Goal: Task Accomplishment & Management: Use online tool/utility

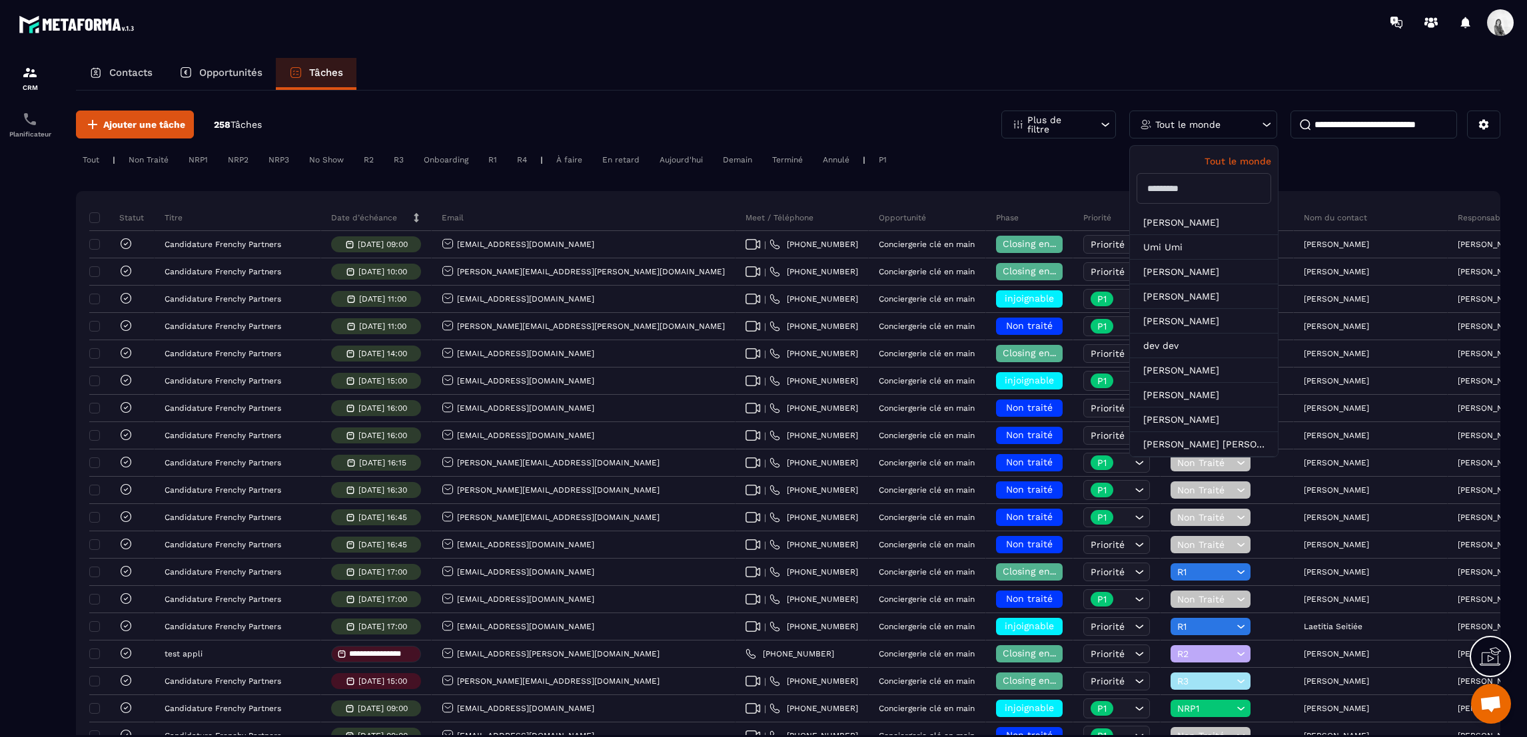
click at [1206, 128] on p "Tout le monde" at bounding box center [1187, 124] width 65 height 9
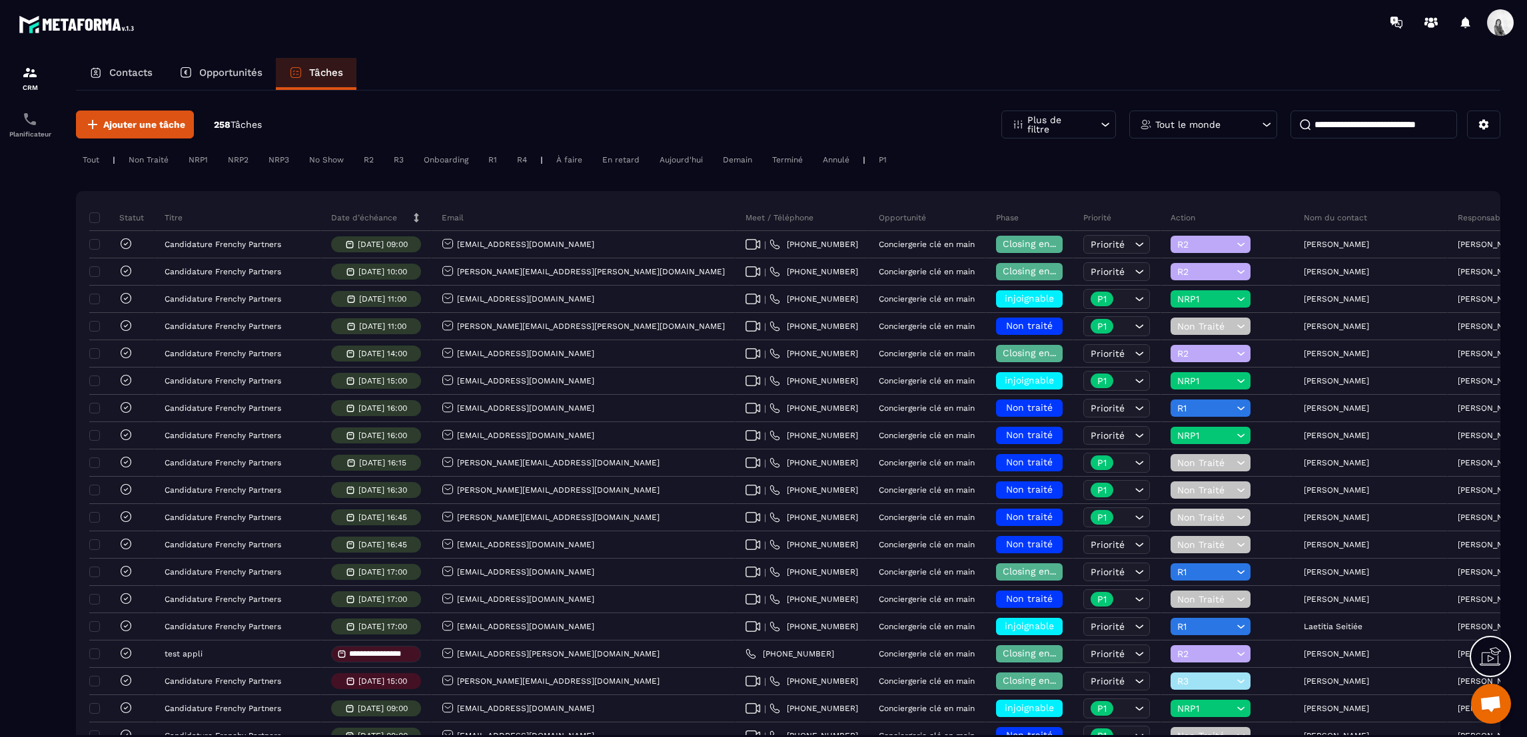
click at [1216, 117] on div "Tout le monde" at bounding box center [1203, 125] width 148 height 28
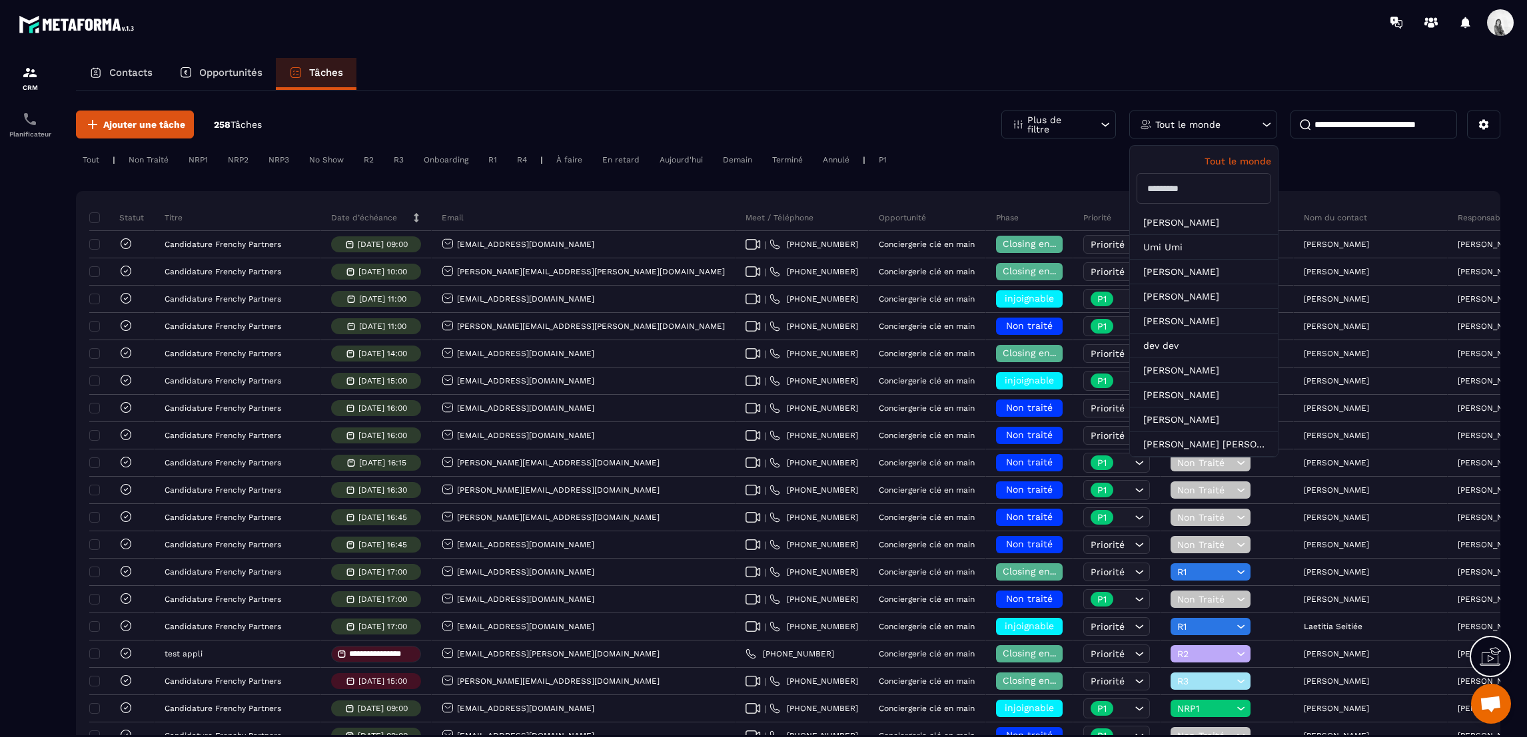
click at [1200, 175] on input "text" at bounding box center [1203, 188] width 135 height 31
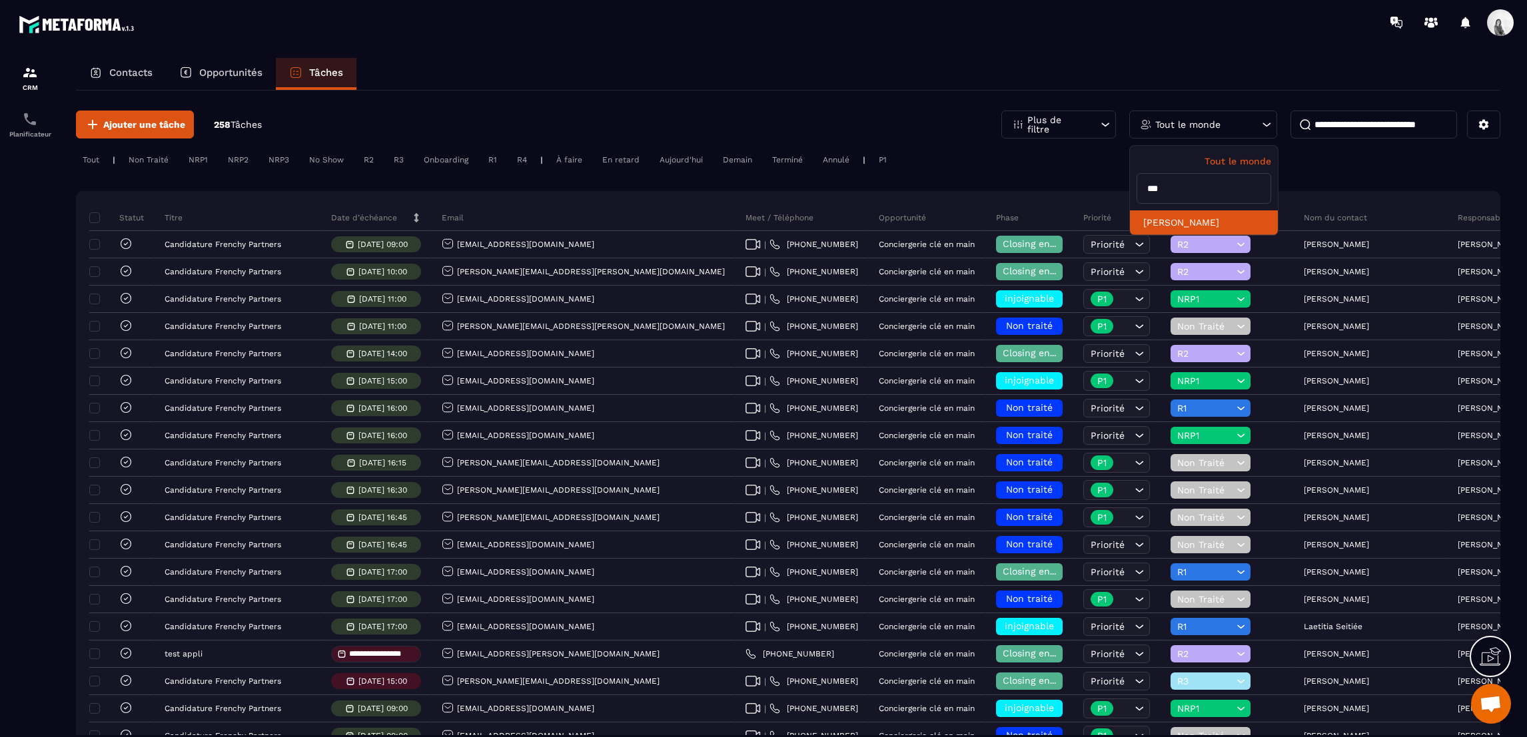
type input "***"
click at [1186, 213] on li "[PERSON_NAME]" at bounding box center [1204, 222] width 148 height 25
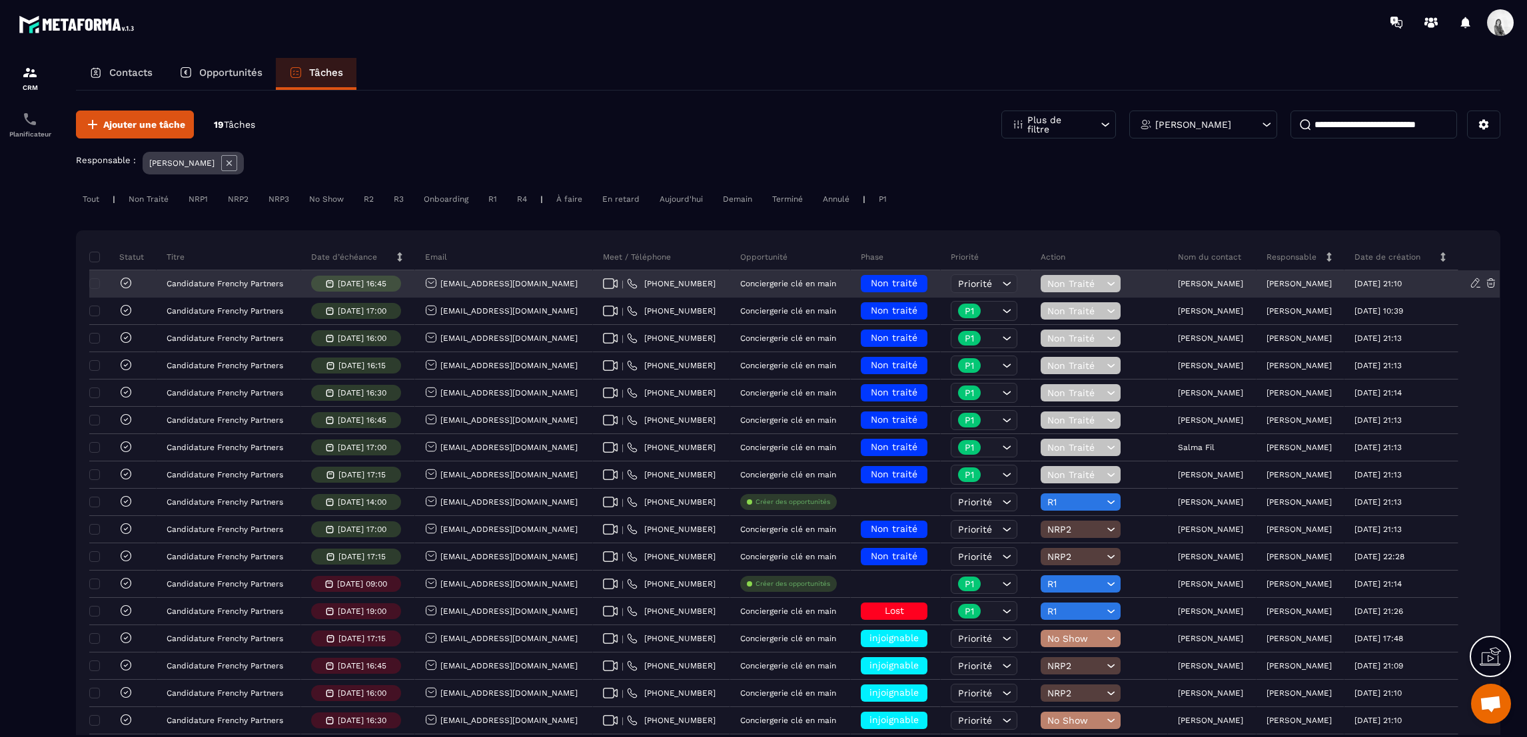
scroll to position [100, 0]
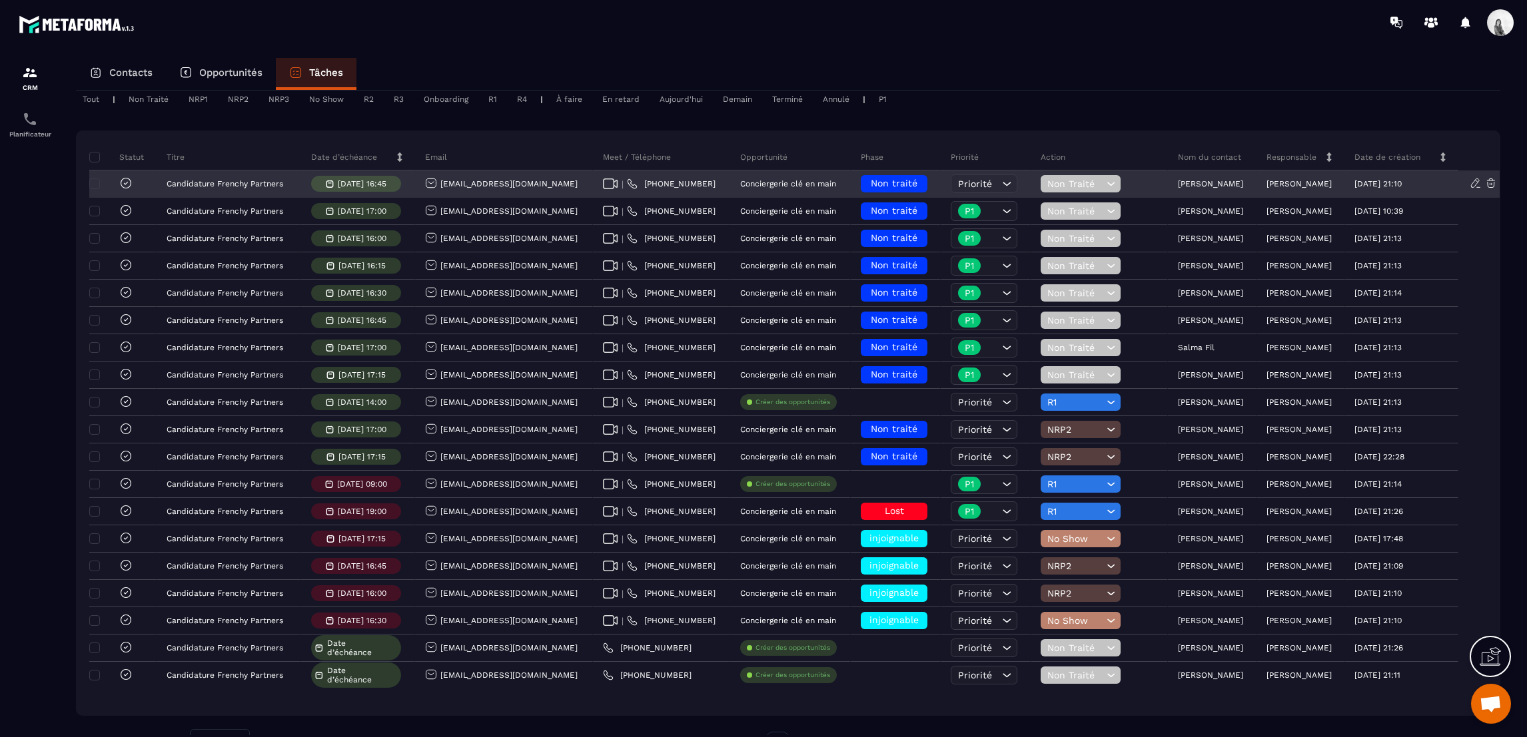
click at [1082, 181] on span "Non Traité" at bounding box center [1075, 184] width 56 height 11
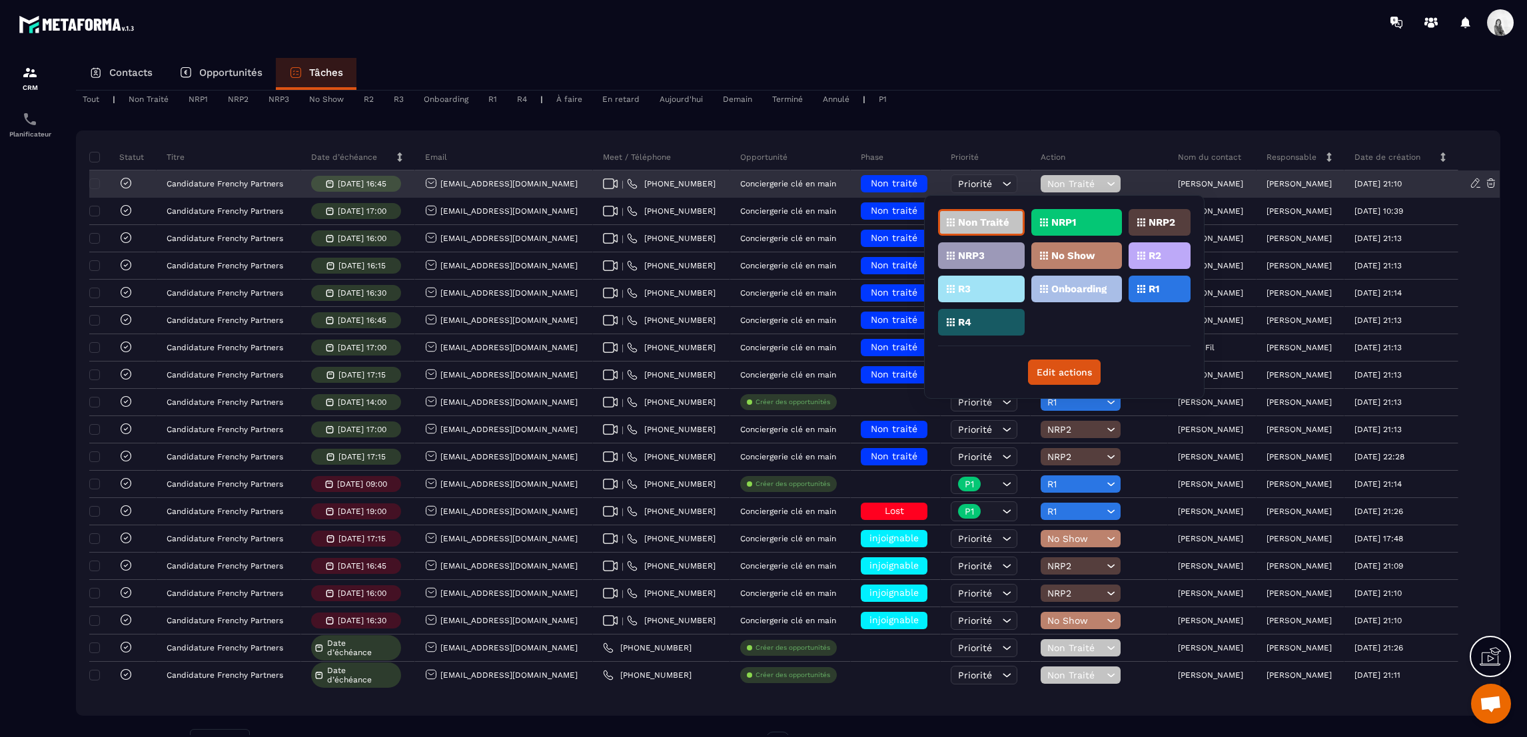
click at [1082, 181] on span "Non Traité" at bounding box center [1075, 184] width 56 height 11
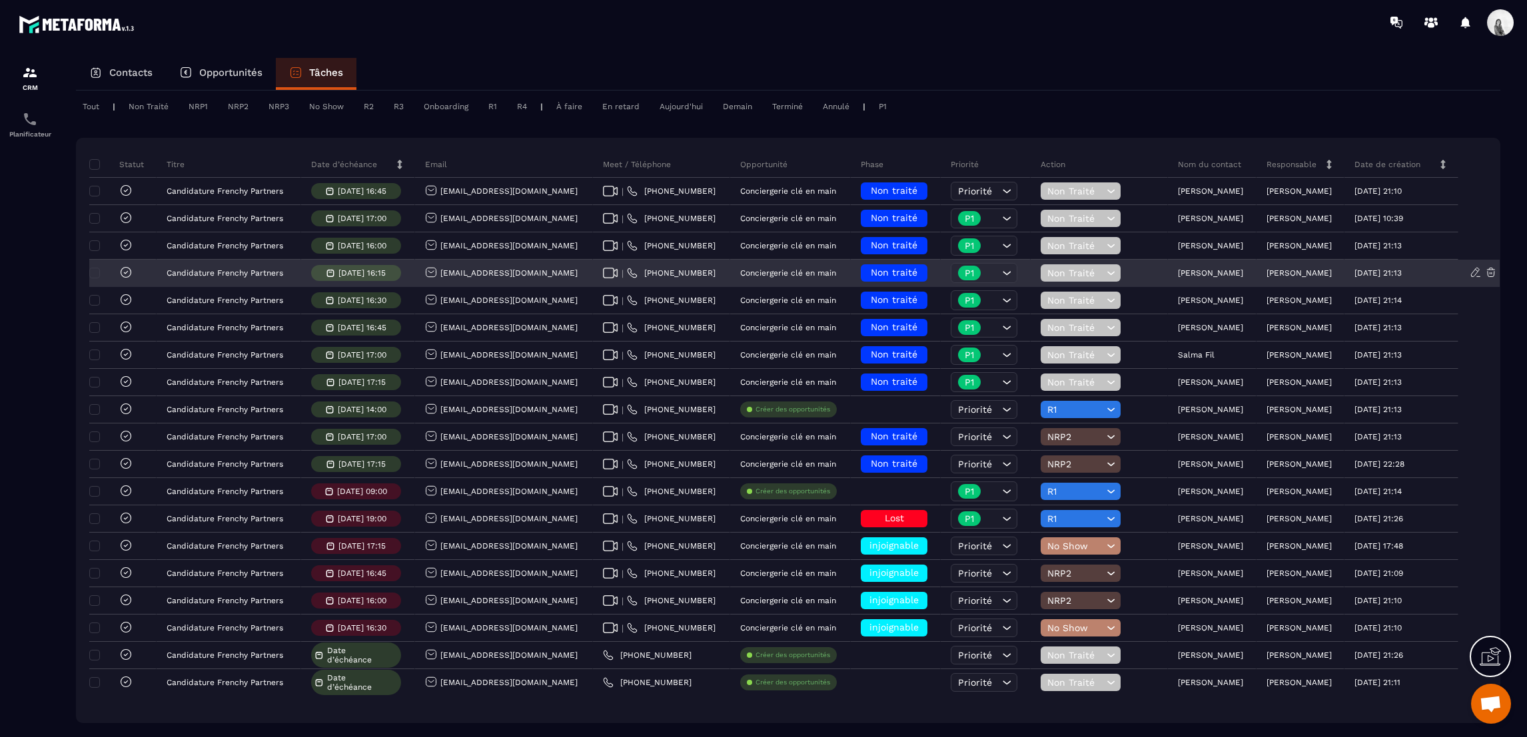
scroll to position [0, 0]
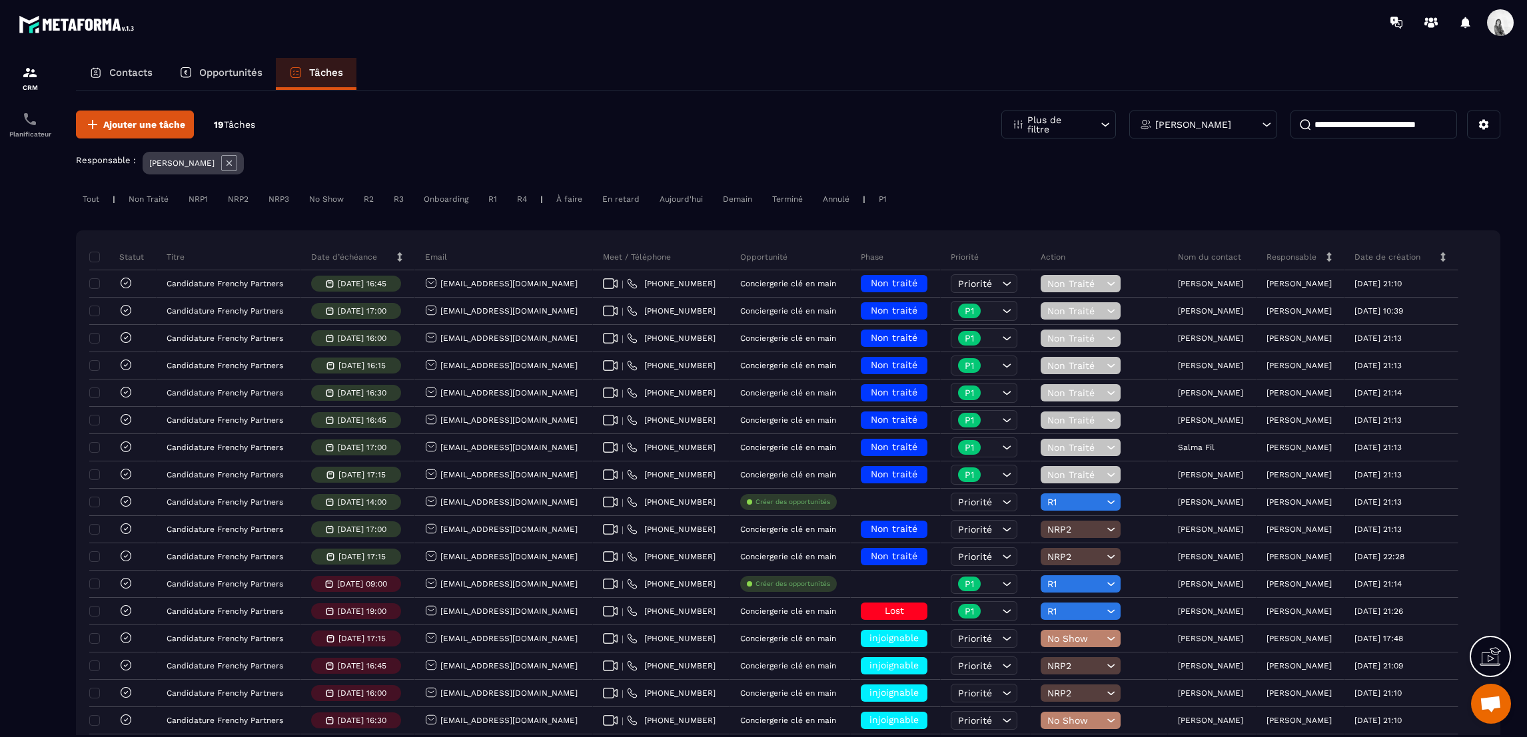
click at [230, 159] on div "[PERSON_NAME]" at bounding box center [193, 163] width 101 height 23
click at [221, 165] on icon at bounding box center [229, 163] width 16 height 16
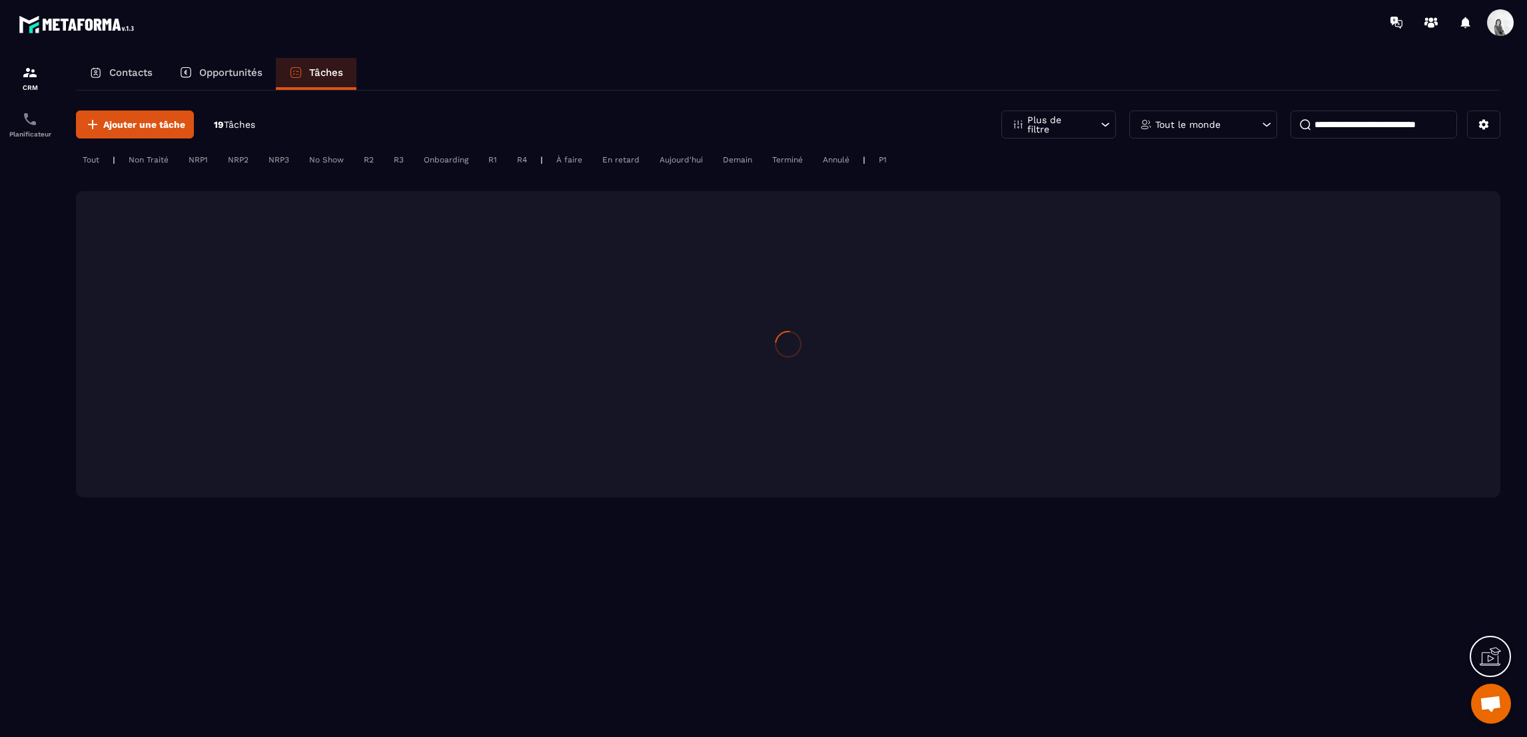
click at [1208, 120] on p "Tout le monde" at bounding box center [1187, 124] width 65 height 9
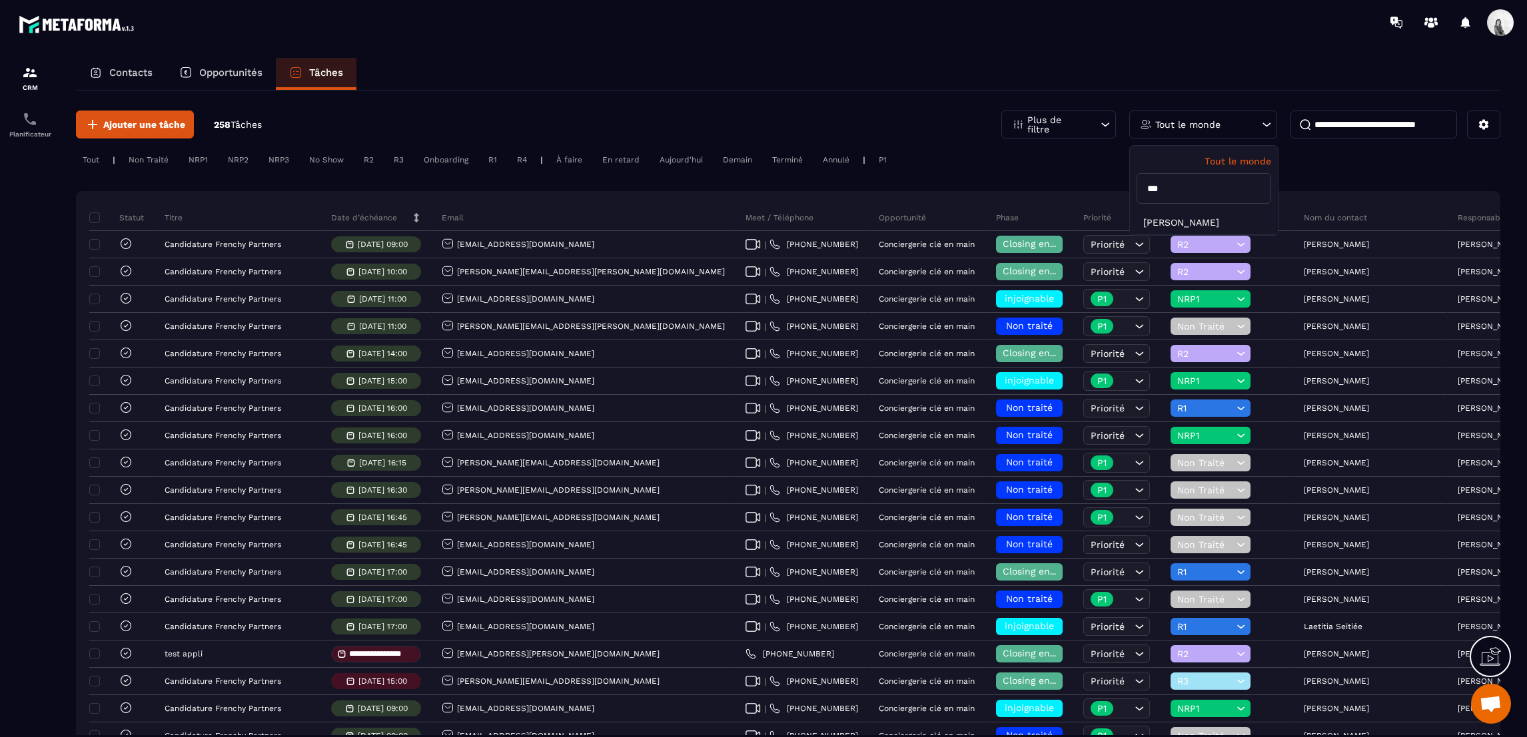
click at [1180, 187] on input "***" at bounding box center [1203, 188] width 135 height 31
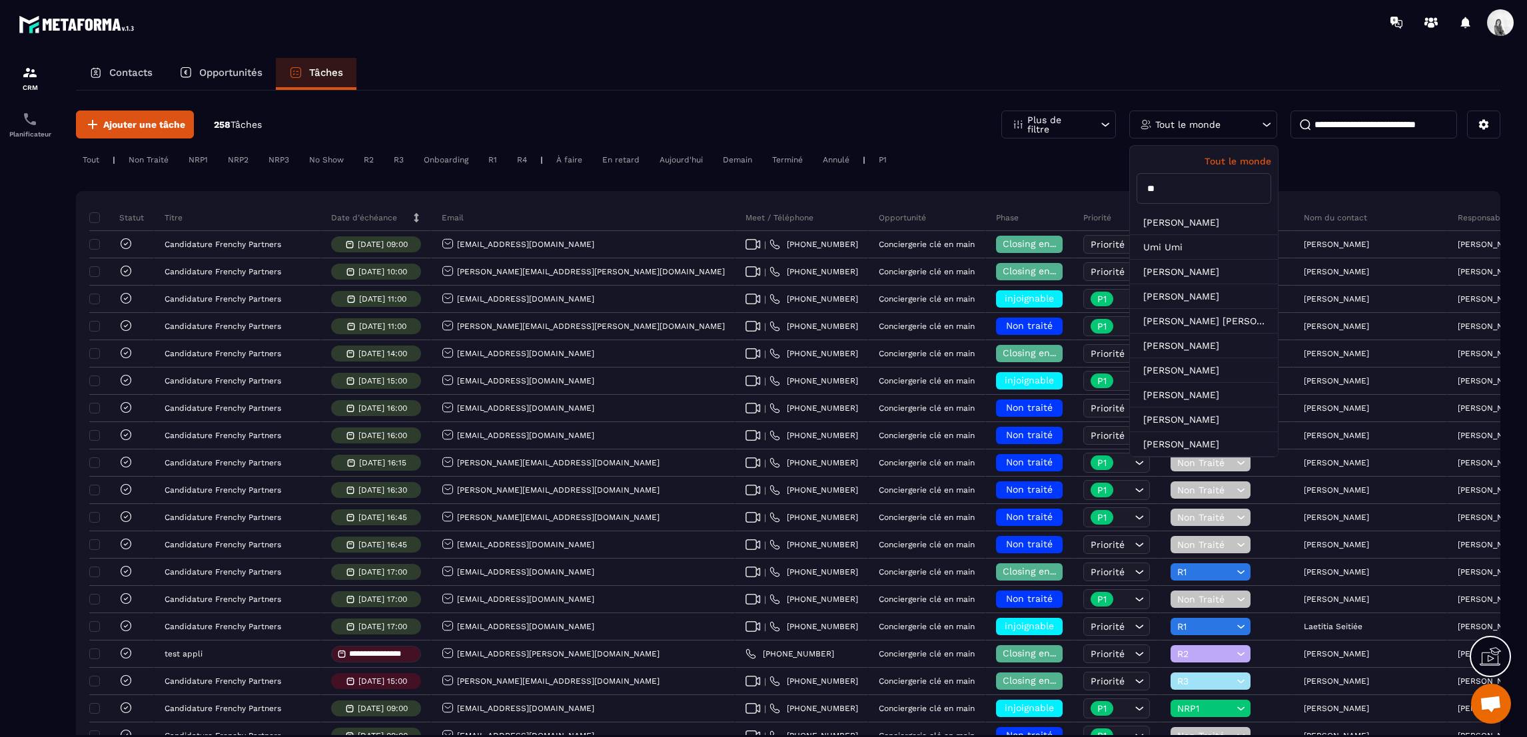
type input "***"
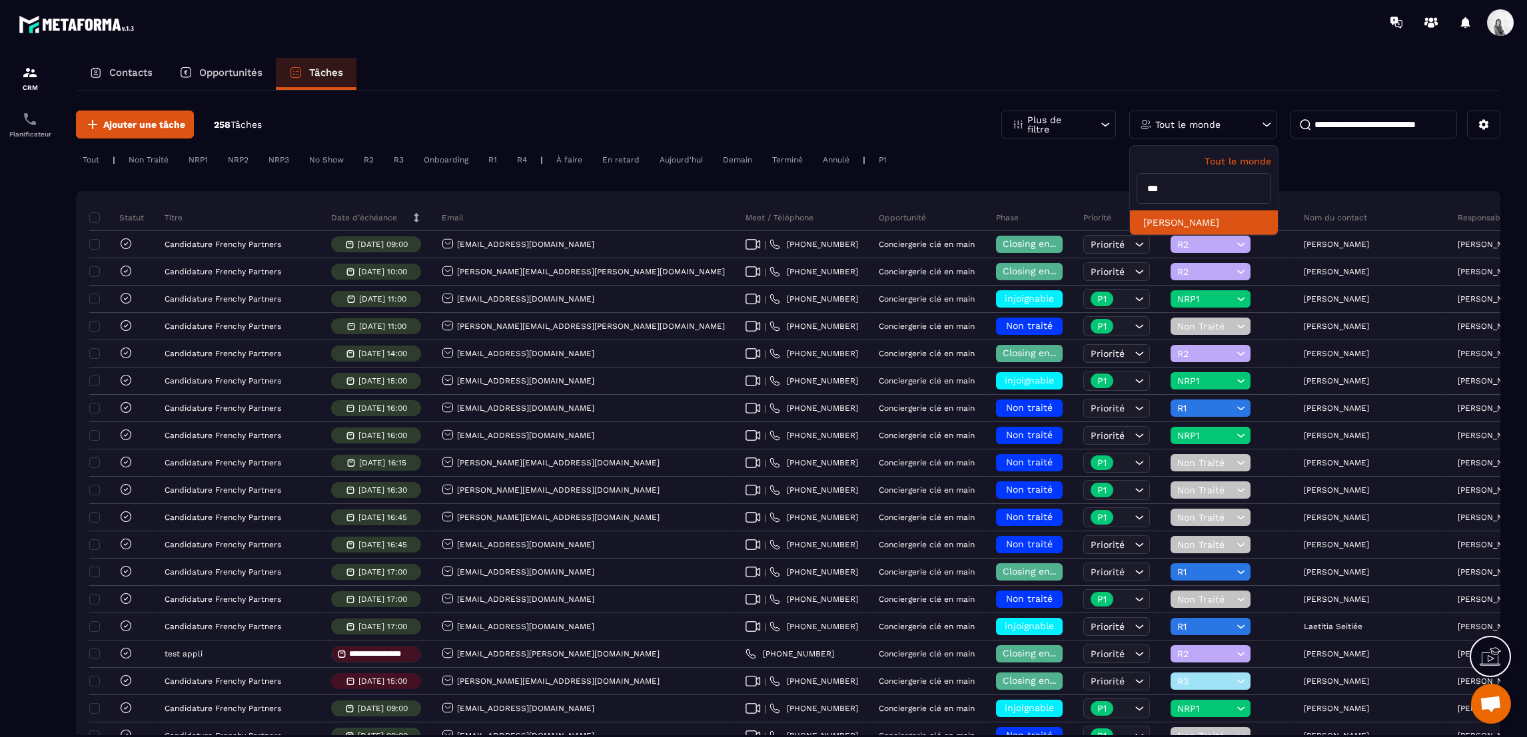
click at [1178, 220] on li "[PERSON_NAME]" at bounding box center [1204, 222] width 148 height 25
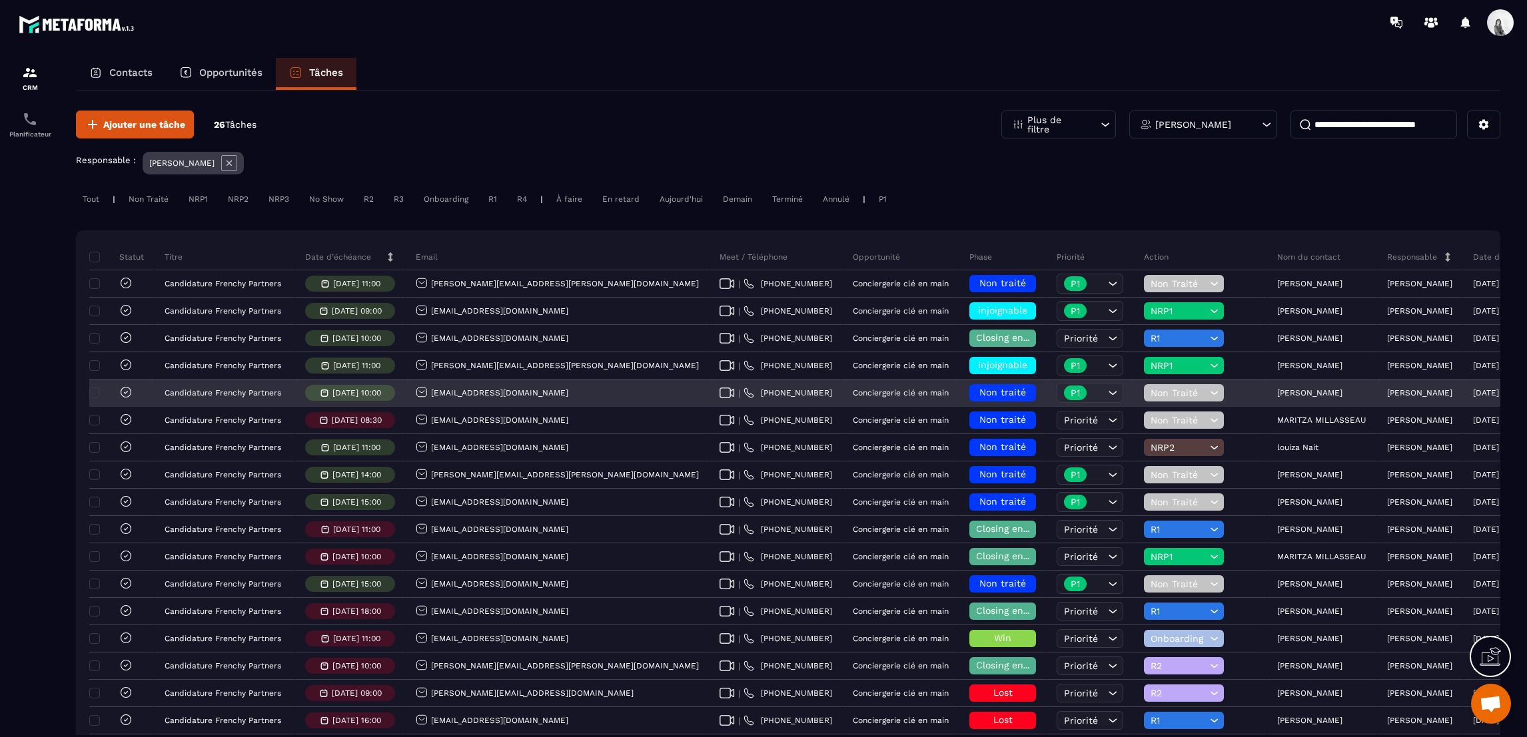
click at [1277, 396] on p "[PERSON_NAME]" at bounding box center [1309, 392] width 65 height 9
